Goal: Transaction & Acquisition: Purchase product/service

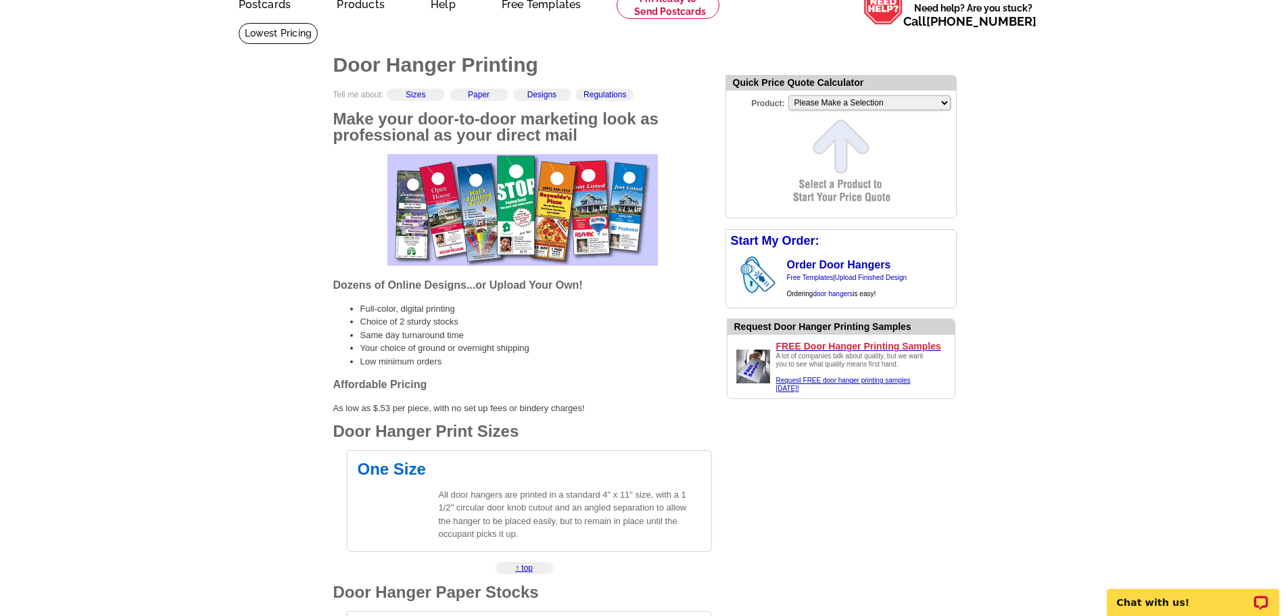
click at [867, 153] on form "Quick Price Quote Calculator Product: Please Make a Selection Jumbo Postcard (5…" at bounding box center [840, 146] width 231 height 143
click at [827, 101] on select "Please Make a Selection Jumbo Postcard (5.5" x 8.5") Regular Postcard (4.25" x …" at bounding box center [869, 102] width 162 height 15
select select "10"
click at [788, 97] on select "Please Make a Selection Jumbo Postcard (5.5" x 8.5") Regular Postcard (4.25" x …" at bounding box center [869, 102] width 162 height 15
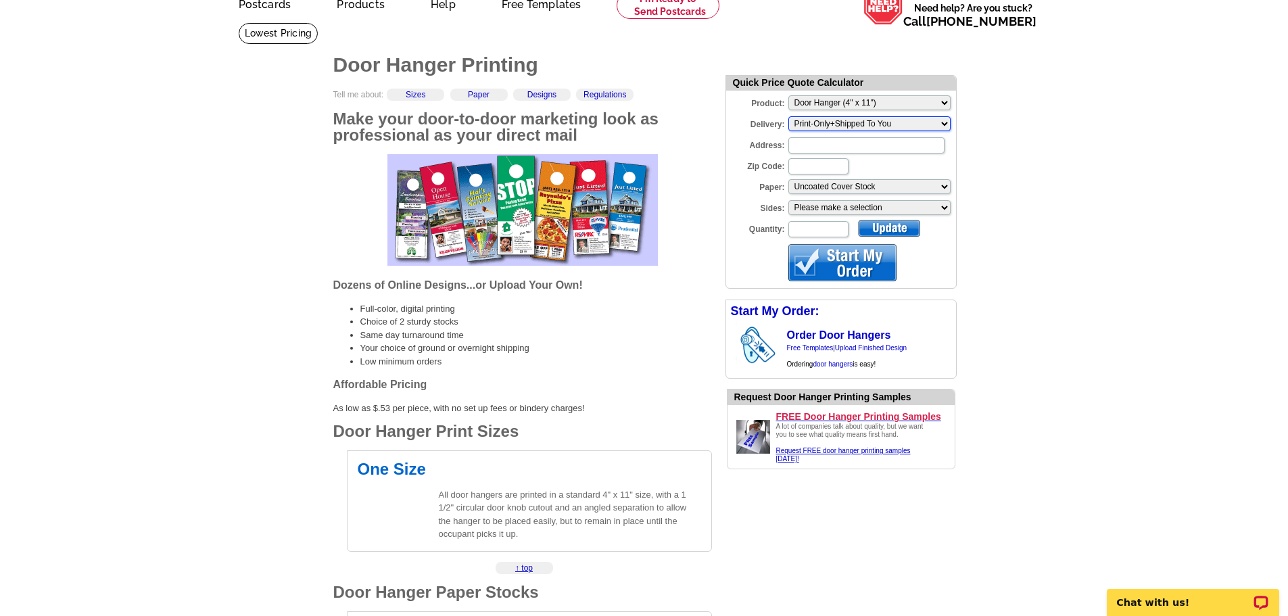
click at [821, 125] on select "Please make a selection Print-Only+Shipped To You" at bounding box center [869, 123] width 162 height 15
click at [818, 122] on select "Please make a selection Print-Only+Shipped To You" at bounding box center [869, 123] width 162 height 15
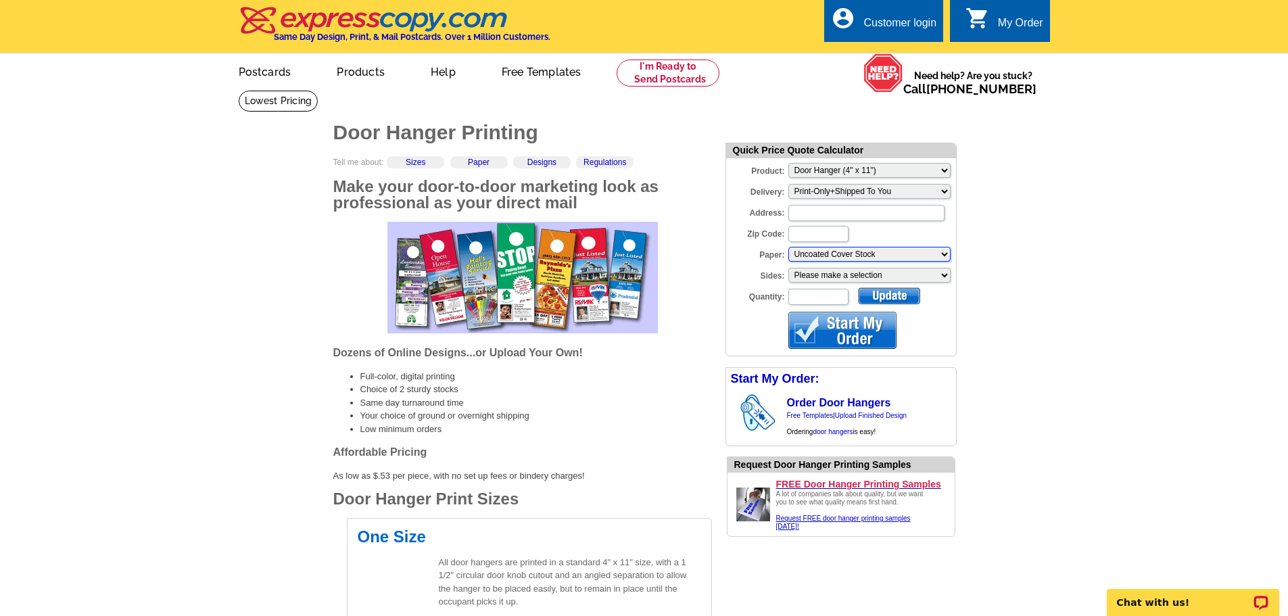
click at [821, 255] on select "Please make a selection Uncoated Cover Stock" at bounding box center [869, 254] width 162 height 15
click at [812, 250] on select "Please make a selection Uncoated Cover Stock" at bounding box center [869, 254] width 162 height 15
click at [803, 233] on input "Zip Code:" at bounding box center [818, 234] width 60 height 16
type input "10123"
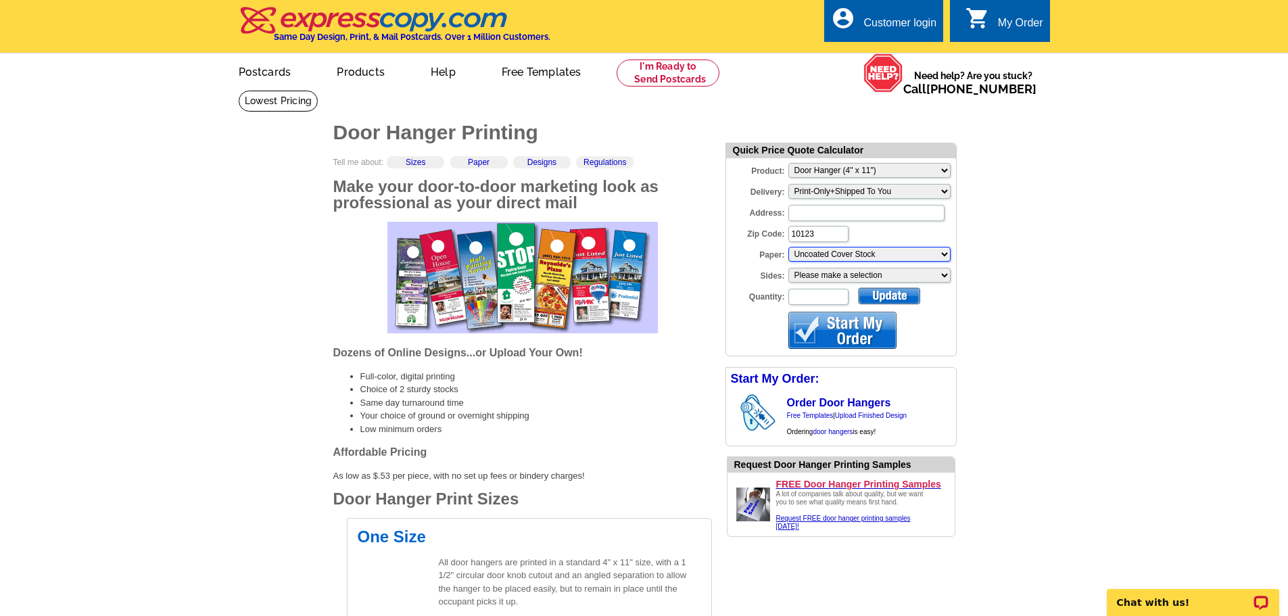
click at [880, 256] on select "Please make a selection Uncoated Cover Stock" at bounding box center [869, 254] width 162 height 15
click at [876, 255] on select "Please make a selection Uncoated Cover Stock" at bounding box center [869, 254] width 162 height 15
click at [855, 281] on select "Please make a selection One sided, color Two sided, color + B/W Two sided, full…" at bounding box center [869, 275] width 162 height 15
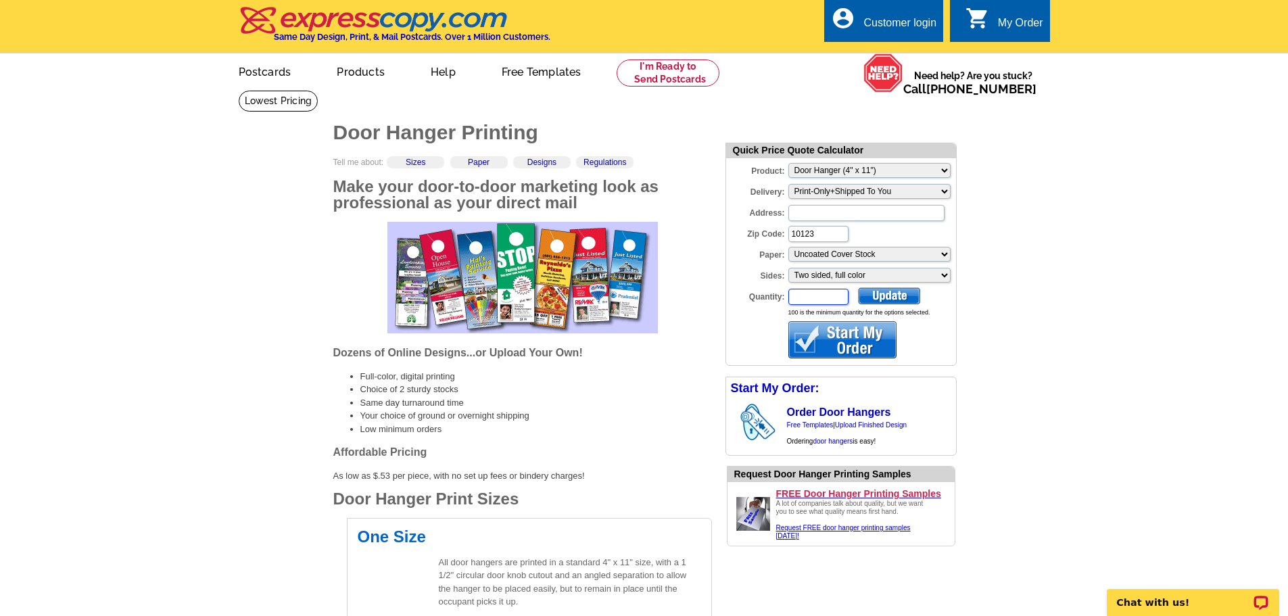
click at [816, 300] on input "Quantity:" at bounding box center [818, 297] width 60 height 16
type input "2000"
click at [884, 293] on div at bounding box center [889, 295] width 62 height 17
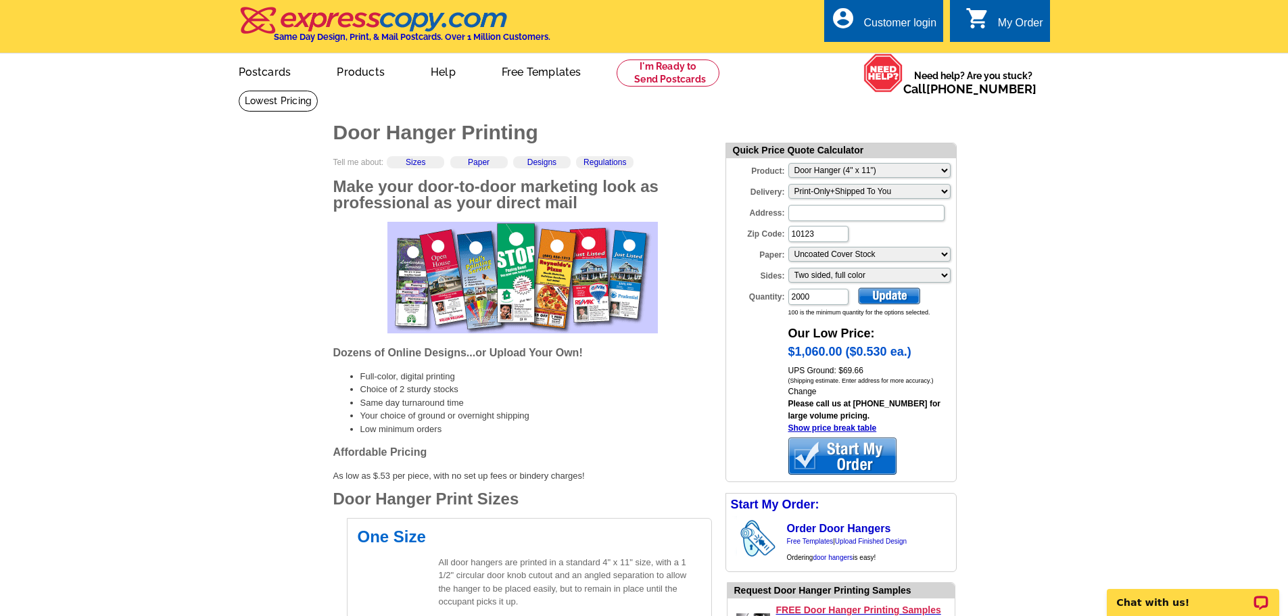
drag, startPoint x: 807, startPoint y: 352, endPoint x: 382, endPoint y: 191, distance: 454.7
click at [382, 191] on h2 "Make your door-to-door marketing look as professional as your direct mail" at bounding box center [522, 194] width 379 height 32
